Goal: Information Seeking & Learning: Learn about a topic

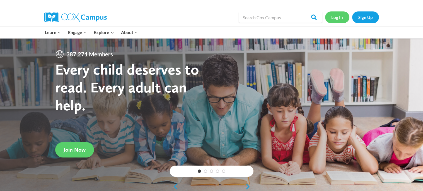
click at [342, 17] on link "Log In" at bounding box center [337, 16] width 24 height 11
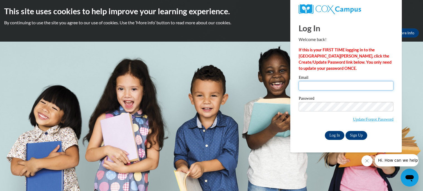
type input "[EMAIL_ADDRESS][DOMAIN_NAME]"
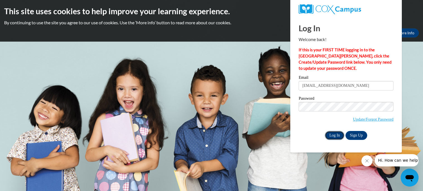
click at [339, 136] on input "Log In" at bounding box center [335, 135] width 20 height 9
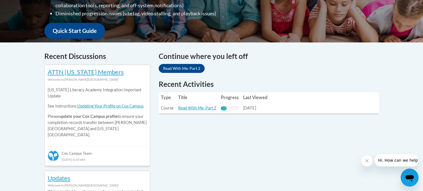
scroll to position [195, 0]
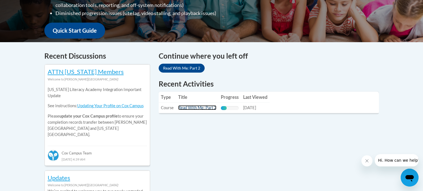
click at [205, 109] on link "Read With Me: Part 2" at bounding box center [197, 107] width 38 height 5
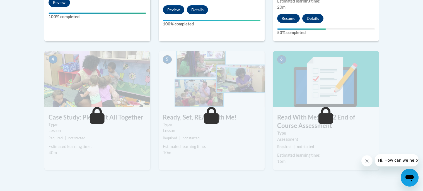
scroll to position [291, 0]
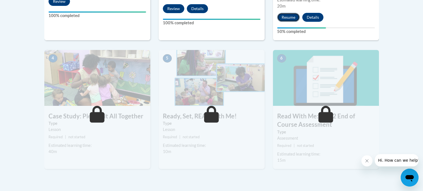
click at [289, 21] on button "Resume" at bounding box center [288, 17] width 23 height 9
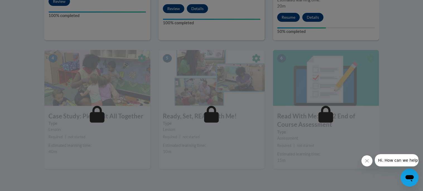
scroll to position [302, 0]
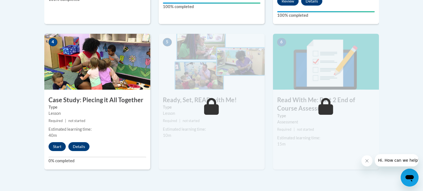
scroll to position [308, 0]
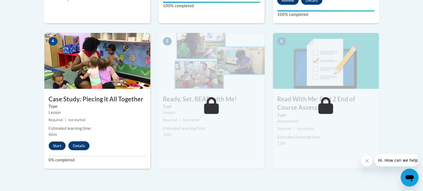
click at [61, 146] on button "Start" at bounding box center [57, 145] width 17 height 9
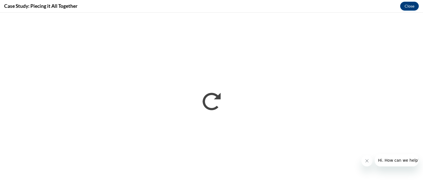
scroll to position [0, 0]
